Goal: Task Accomplishment & Management: Manage account settings

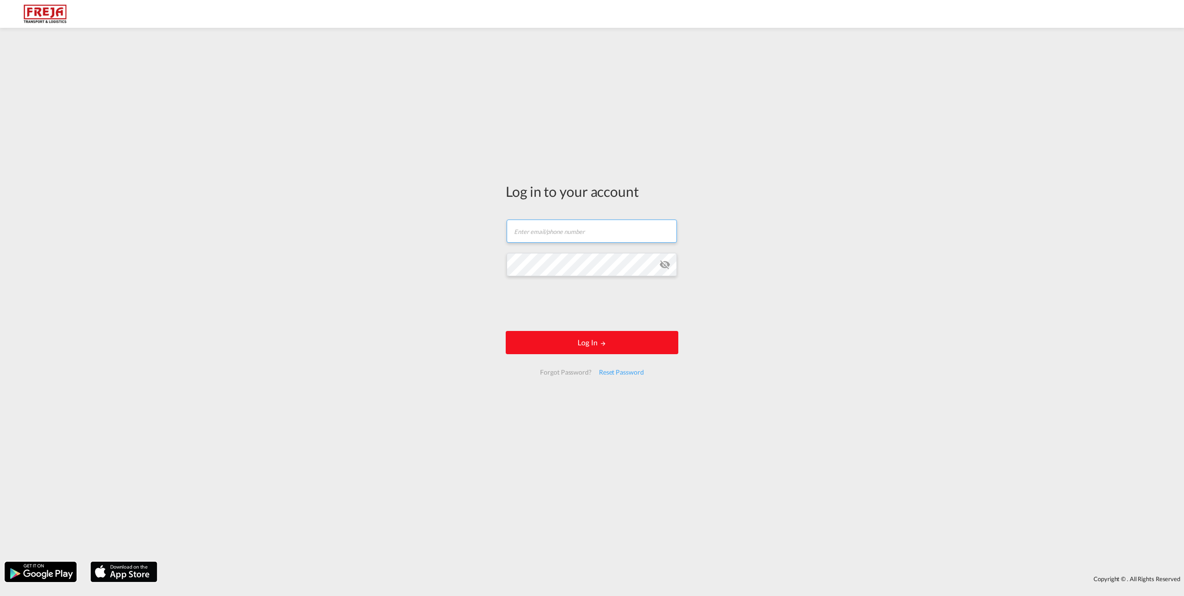
type input "[EMAIL_ADDRESS][DOMAIN_NAME]"
click at [574, 334] on button "Log In" at bounding box center [592, 342] width 173 height 23
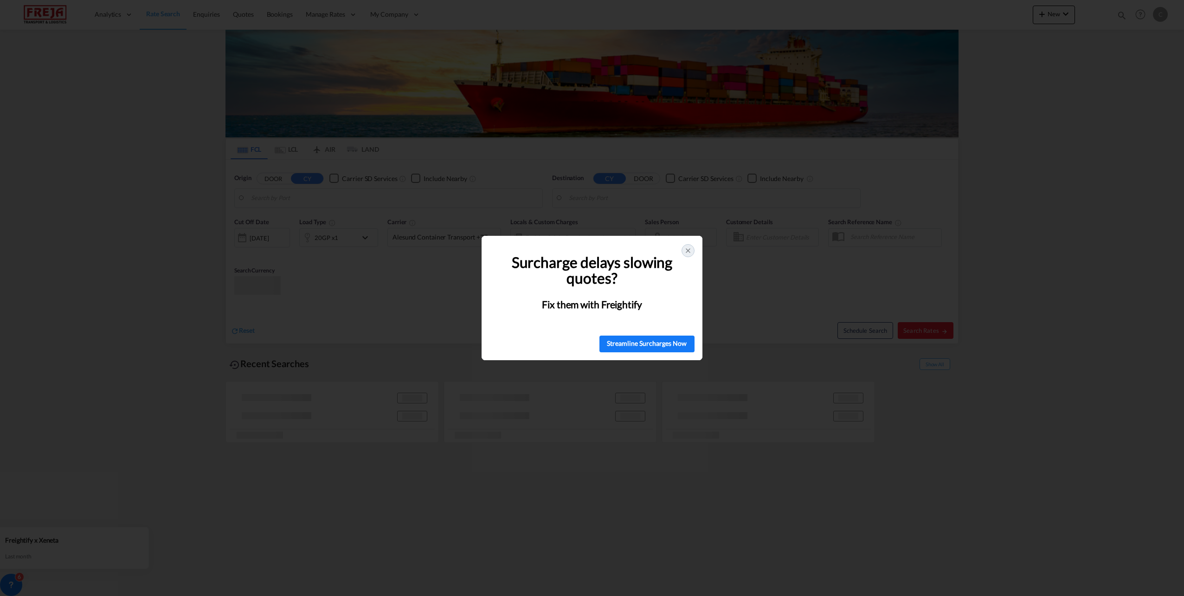
type input "[GEOGRAPHIC_DATA], [GEOGRAPHIC_DATA]"
type input "[GEOGRAPHIC_DATA], BRGIG"
click at [693, 250] on div at bounding box center [687, 250] width 13 height 13
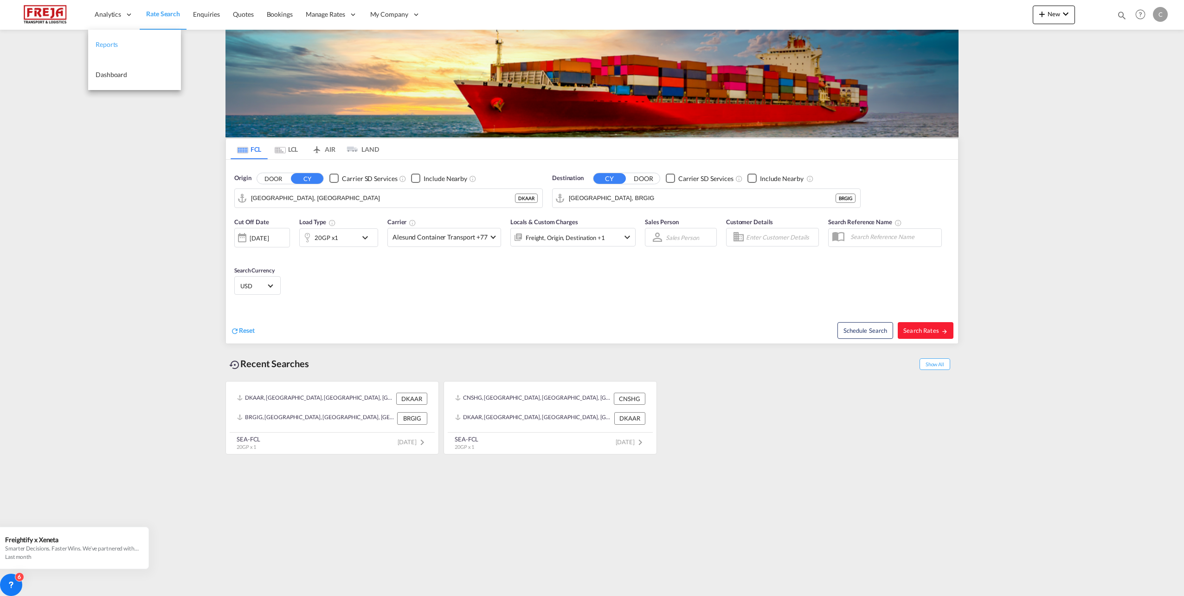
click at [115, 40] on span "Reports" at bounding box center [107, 44] width 22 height 8
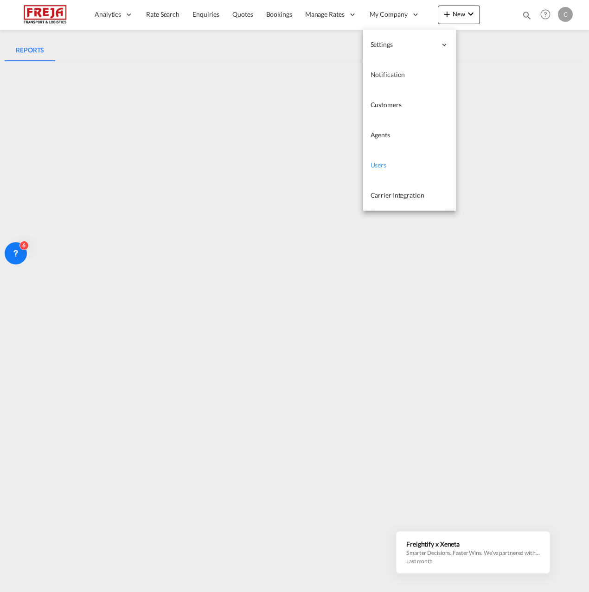
click at [383, 163] on span "Users" at bounding box center [379, 165] width 16 height 8
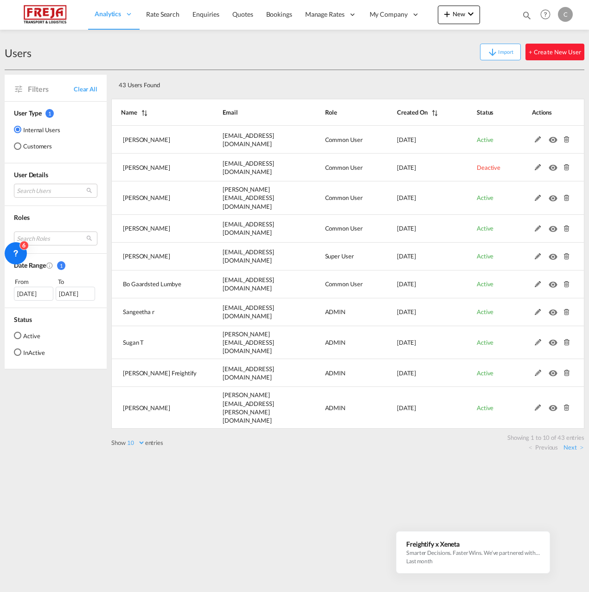
click at [140, 439] on select "10 25 50 100" at bounding box center [135, 443] width 19 height 8
select select "100"
click at [127, 439] on select "10 25 50 100" at bounding box center [135, 443] width 19 height 8
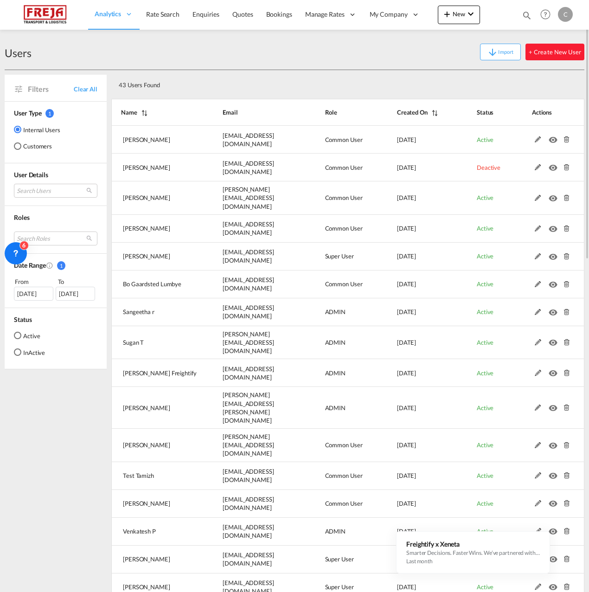
click at [439, 111] on md-icon "Created On" at bounding box center [434, 113] width 12 height 6
select select "100"
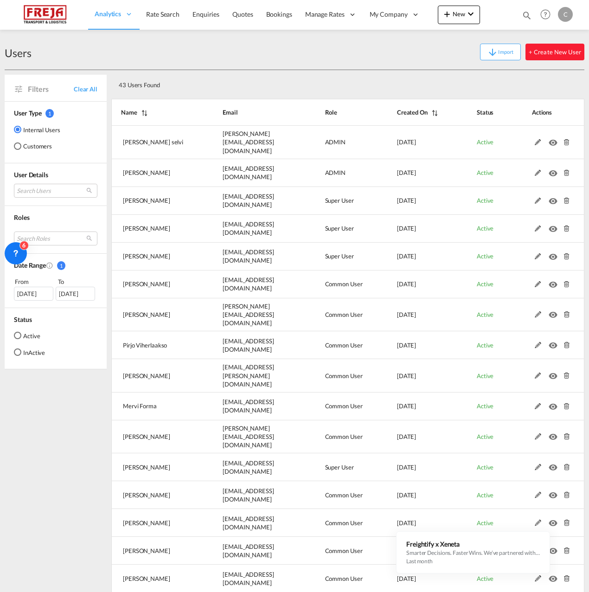
click at [437, 113] on md-icon "Created On" at bounding box center [434, 113] width 12 height 6
select select "100"
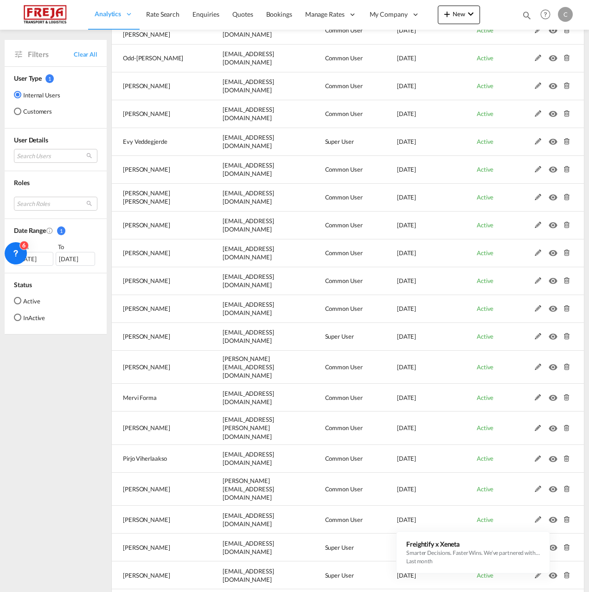
scroll to position [232, 0]
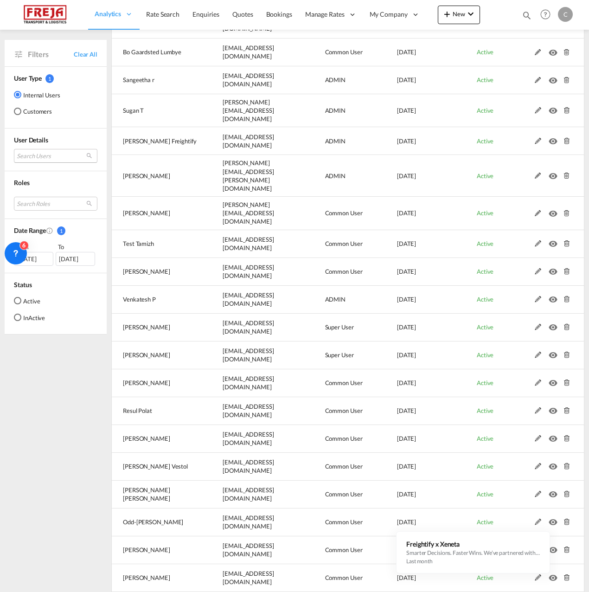
click at [38, 157] on md-select "Search Users [PERSON_NAME] [EMAIL_ADDRESS][DOMAIN_NAME] [PERSON_NAME] [EMAIL_AD…" at bounding box center [55, 156] width 83 height 14
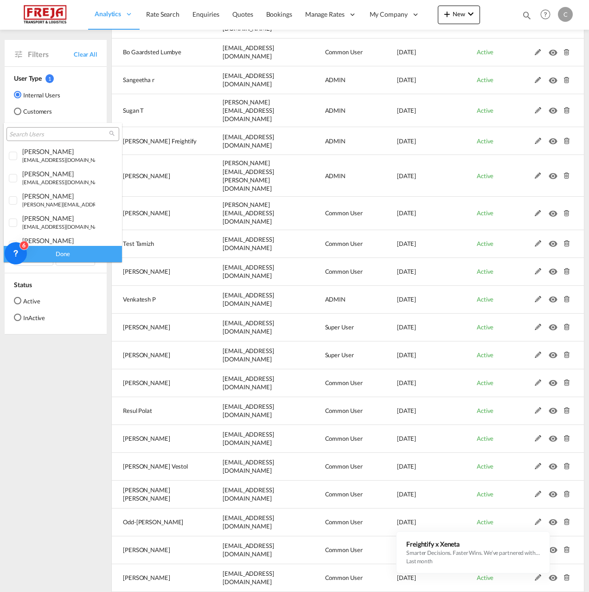
click at [46, 136] on input "search" at bounding box center [59, 134] width 100 height 8
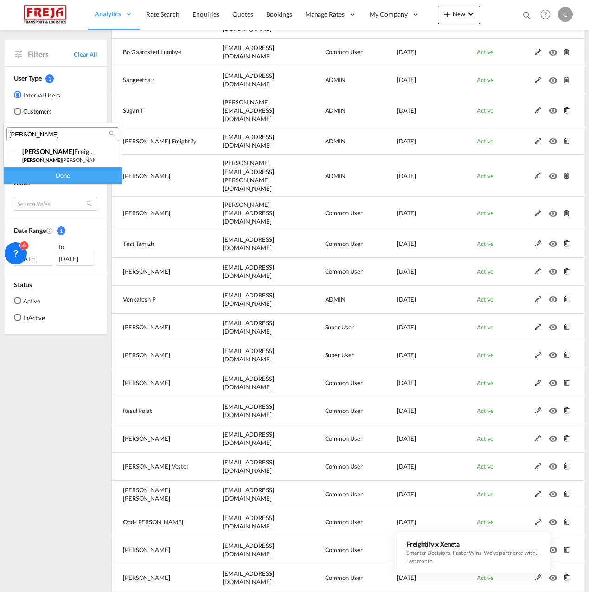
type input "[PERSON_NAME]"
click at [57, 434] on md-backdrop at bounding box center [294, 296] width 589 height 592
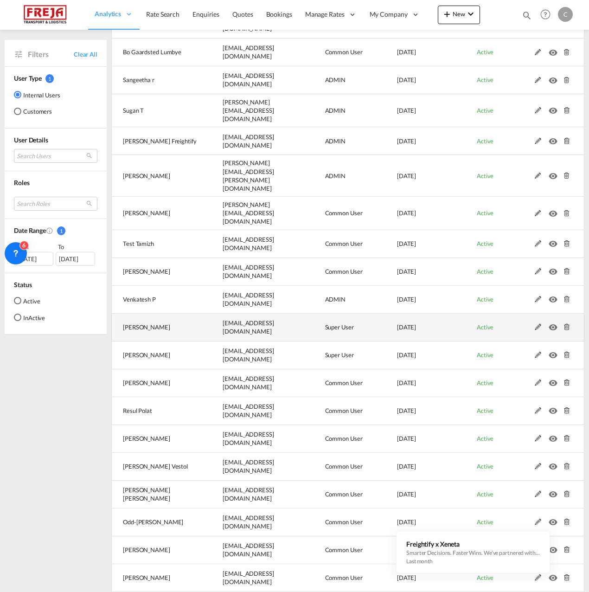
scroll to position [0, 0]
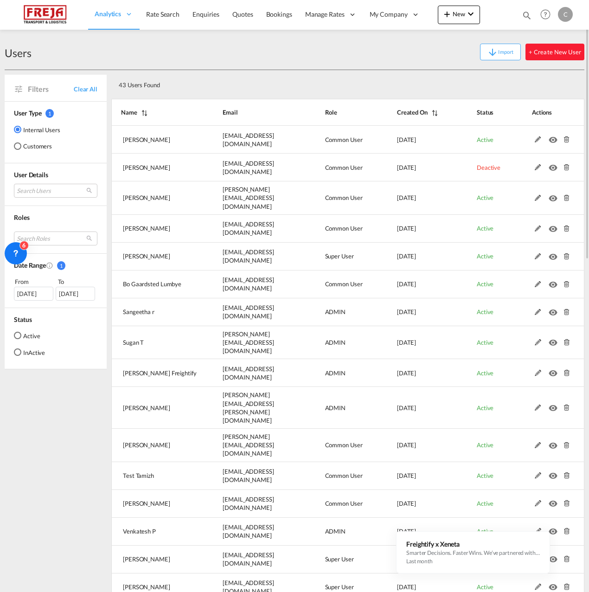
click at [236, 108] on th "Email" at bounding box center [250, 112] width 102 height 27
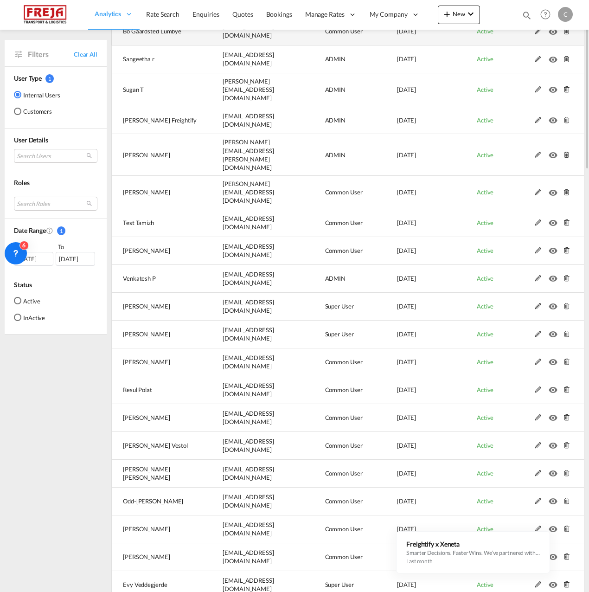
scroll to position [67, 0]
